Goal: Task Accomplishment & Management: Complete application form

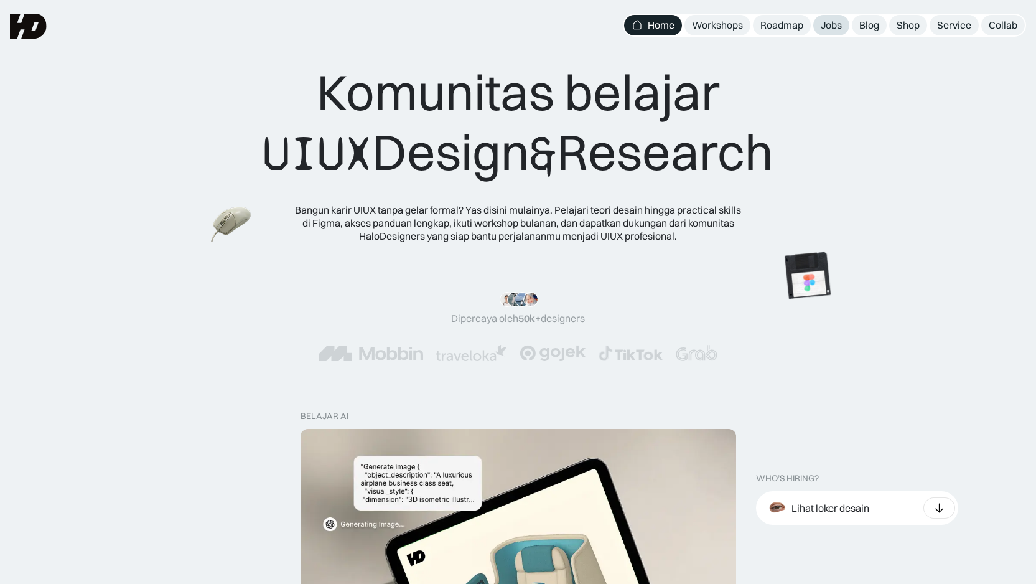
click at [834, 27] on div "Jobs" at bounding box center [831, 25] width 21 height 13
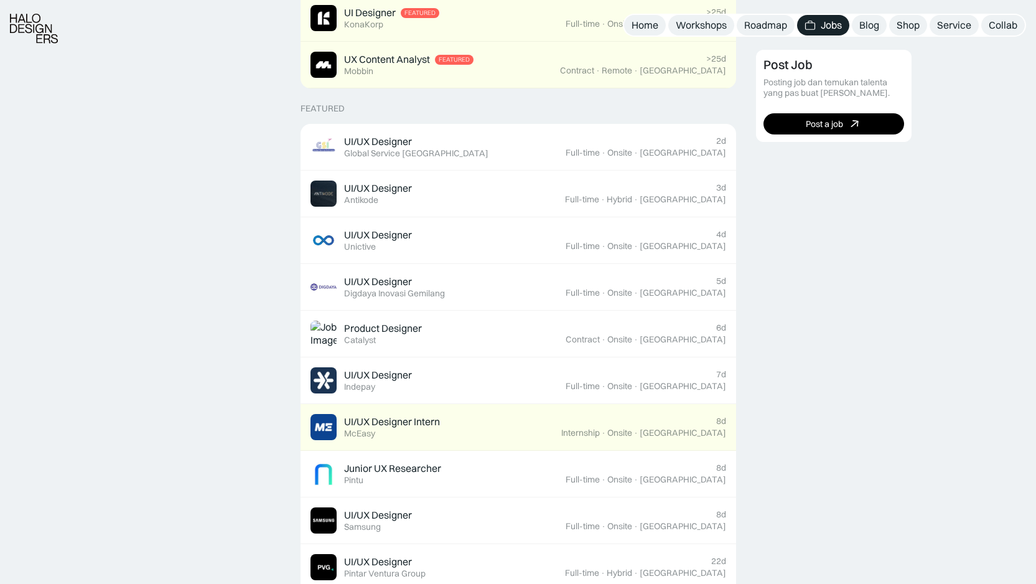
scroll to position [428, 0]
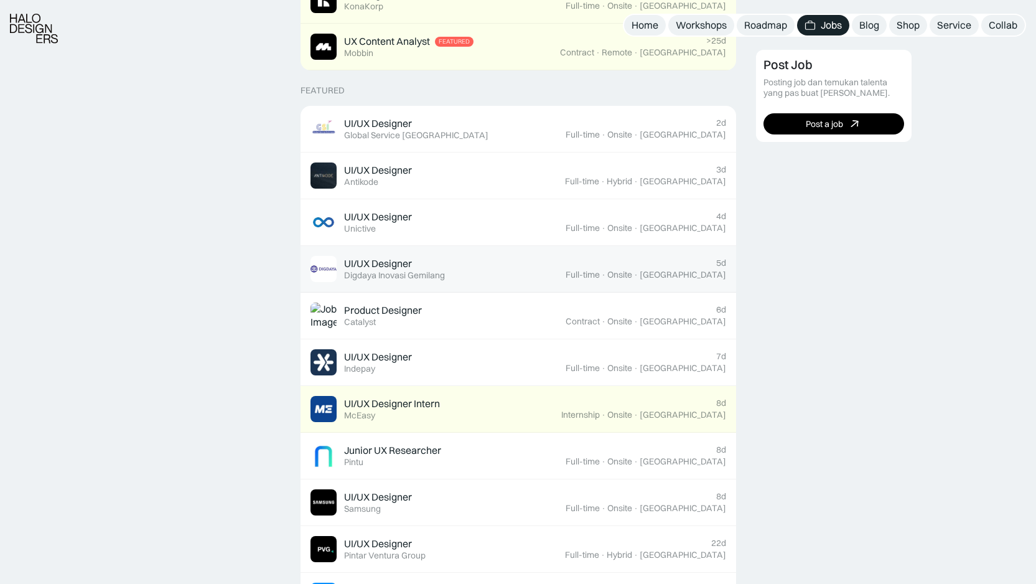
click at [413, 271] on div "Digdaya Inovasi Gemilang" at bounding box center [394, 275] width 101 height 11
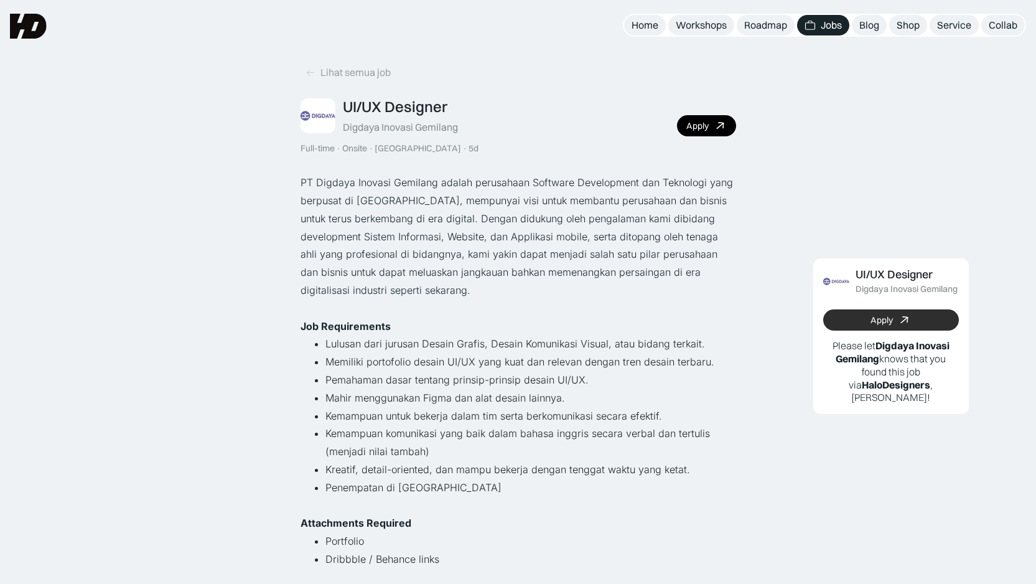
click at [872, 319] on div "Apply" at bounding box center [881, 320] width 22 height 11
